Goal: Check status: Check status

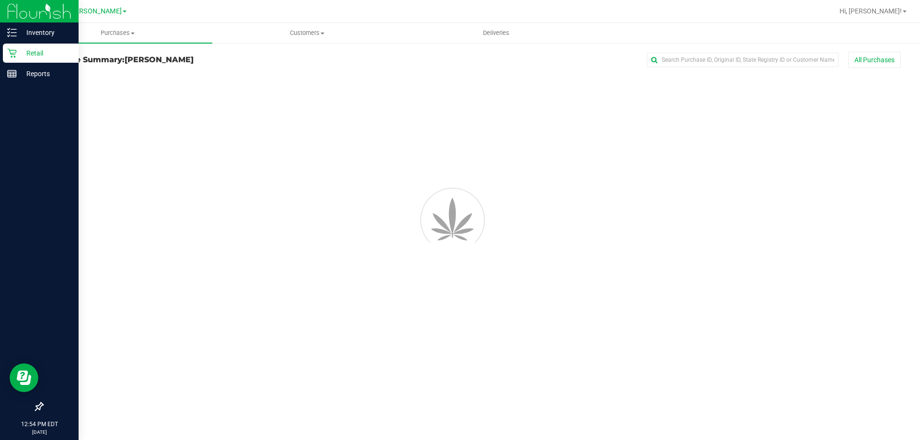
click at [61, 51] on p "Retail" at bounding box center [45, 52] width 57 height 11
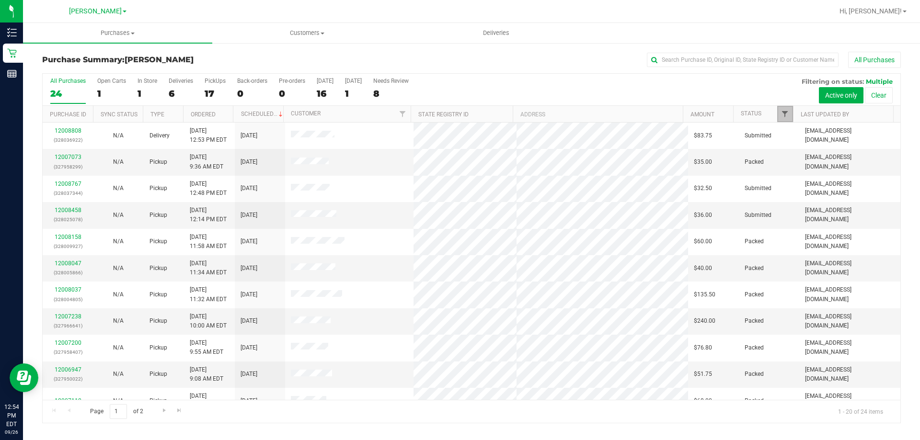
click at [783, 112] on span "Filter" at bounding box center [785, 114] width 8 height 8
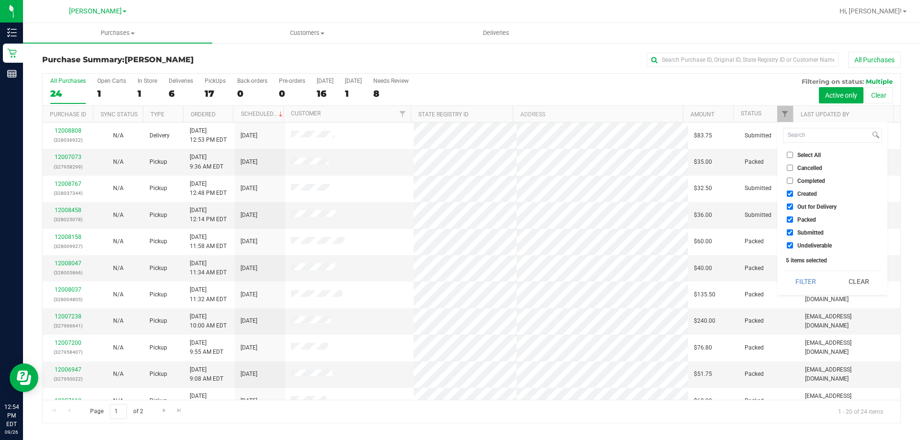
click at [805, 155] on span "Select All" at bounding box center [808, 155] width 23 height 6
click at [793, 155] on input "Select All" at bounding box center [790, 155] width 6 height 6
checkbox input "true"
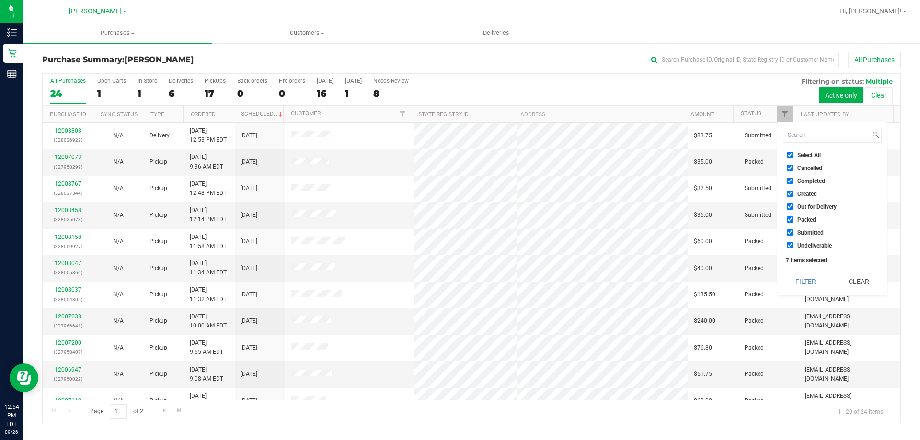
click at [812, 155] on span "Select All" at bounding box center [808, 155] width 23 height 6
click at [793, 155] on input "Select All" at bounding box center [790, 155] width 6 height 6
checkbox input "false"
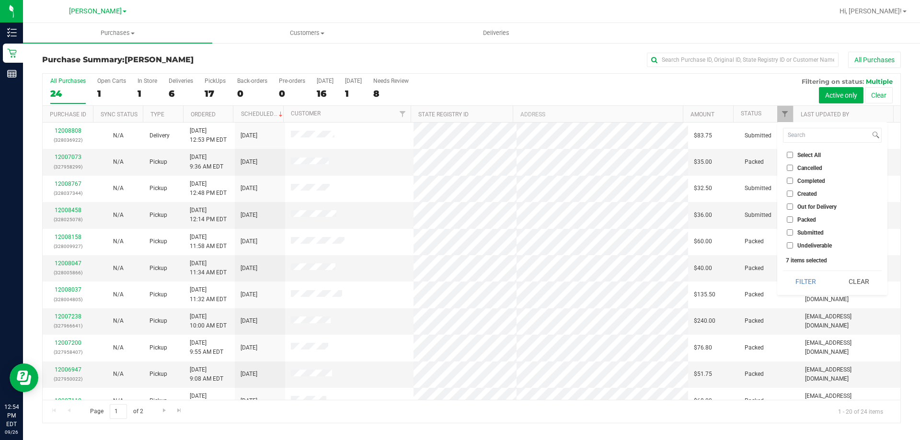
checkbox input "false"
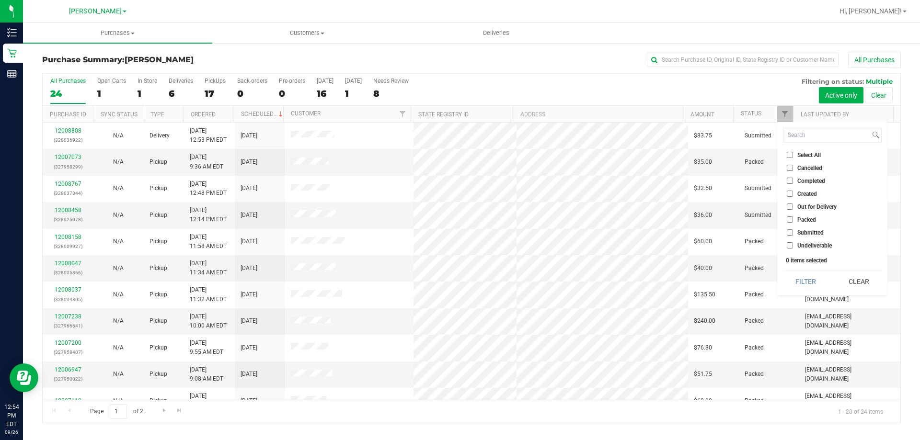
click at [791, 236] on input "Submitted" at bounding box center [790, 232] width 6 height 6
checkbox input "true"
click at [802, 218] on span "Packed" at bounding box center [806, 220] width 19 height 6
click at [793, 218] on input "Packed" at bounding box center [790, 220] width 6 height 6
checkbox input "true"
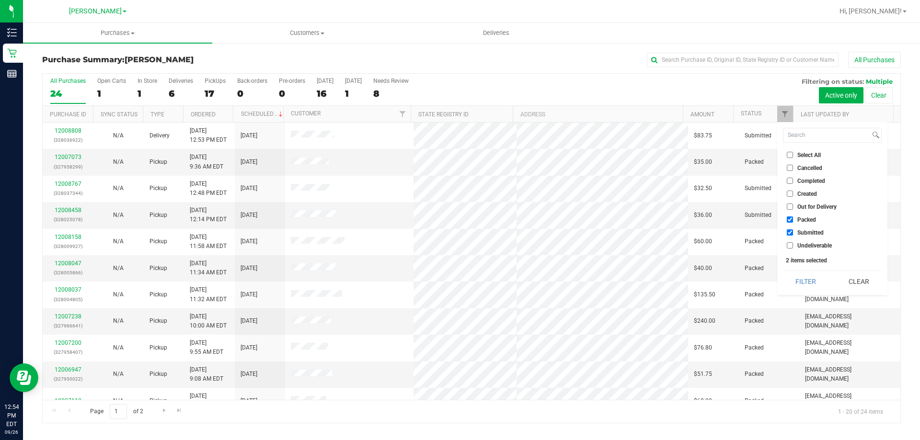
click at [792, 233] on input "Submitted" at bounding box center [790, 232] width 6 height 6
checkbox input "false"
click at [803, 280] on button "Filter" at bounding box center [806, 281] width 46 height 21
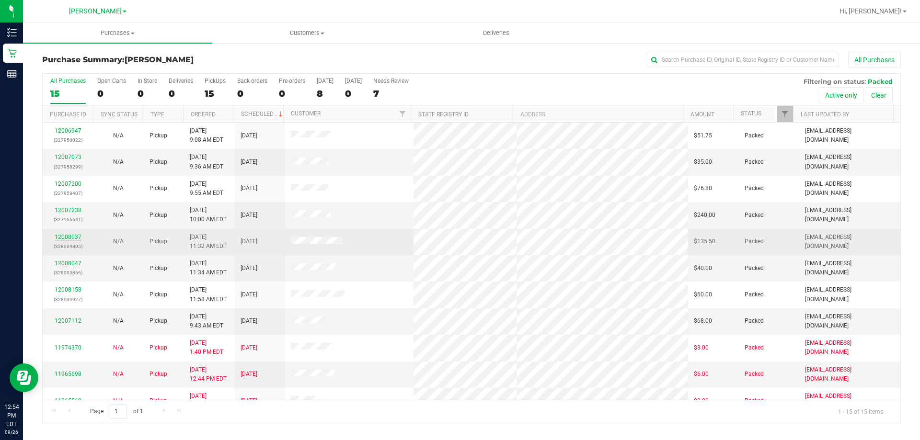
click at [68, 239] on link "12008037" at bounding box center [68, 237] width 27 height 7
